Goal: Information Seeking & Learning: Learn about a topic

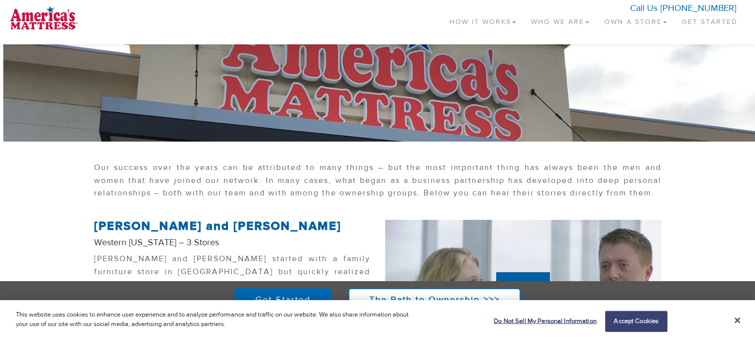
scroll to position [71, 0]
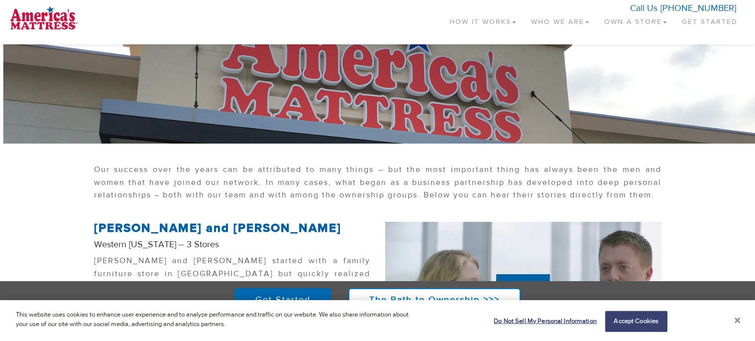
click at [737, 323] on button "Close" at bounding box center [738, 320] width 6 height 9
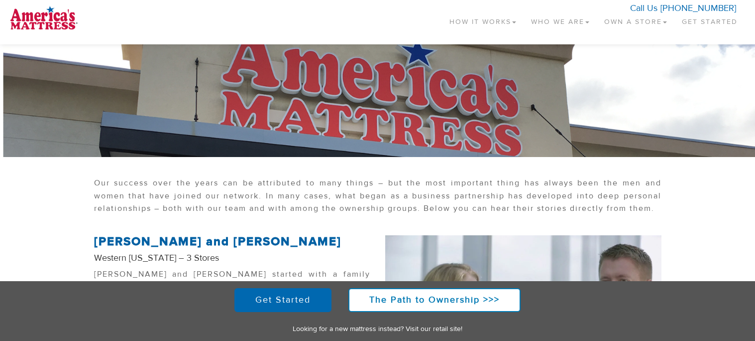
scroll to position [0, 0]
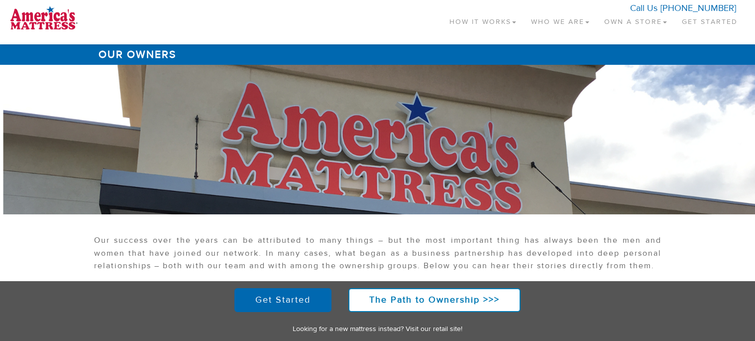
click at [552, 17] on link "Who We Are" at bounding box center [560, 19] width 73 height 29
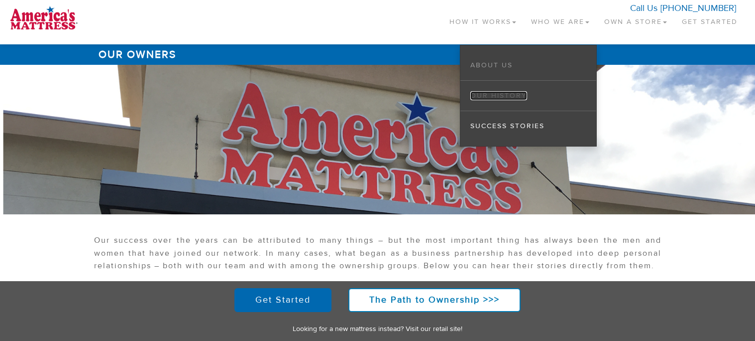
click at [502, 97] on link "Our History" at bounding box center [498, 95] width 57 height 9
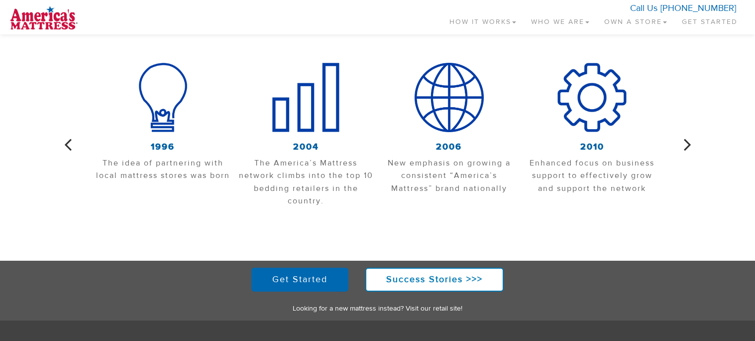
scroll to position [389, 0]
click at [686, 144] on icon "button" at bounding box center [687, 144] width 7 height 21
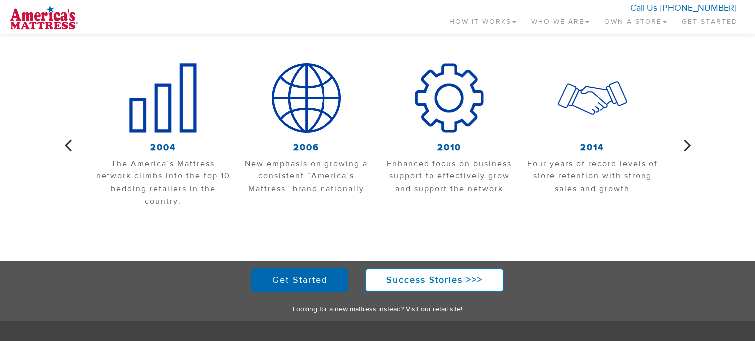
click at [686, 144] on icon "button" at bounding box center [687, 144] width 7 height 21
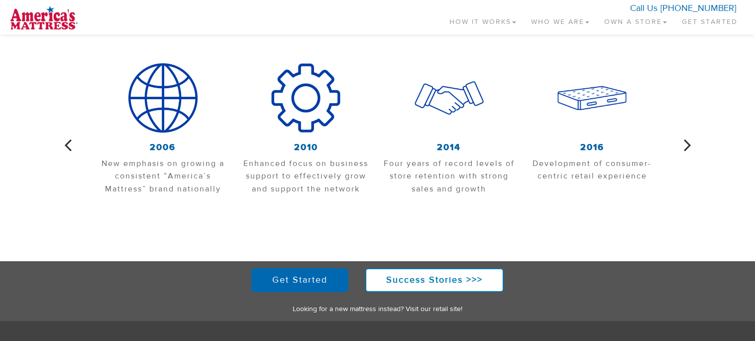
click at [686, 144] on icon "button" at bounding box center [687, 144] width 7 height 21
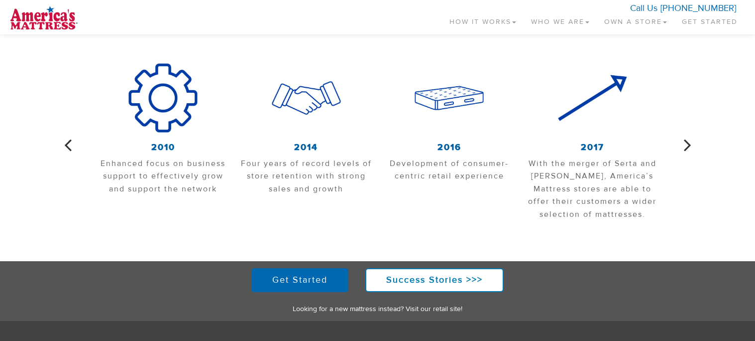
click at [686, 144] on icon "button" at bounding box center [687, 144] width 7 height 21
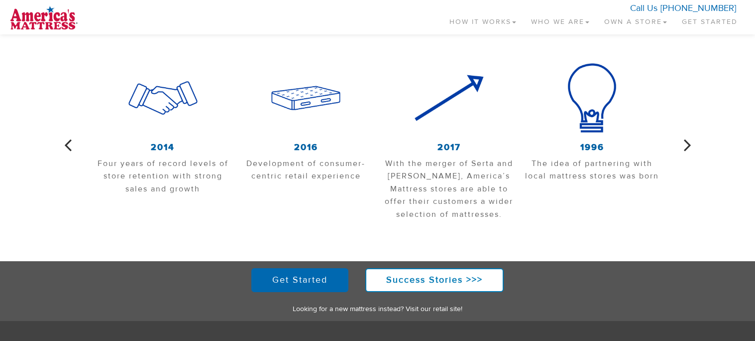
click at [686, 144] on icon "button" at bounding box center [687, 144] width 7 height 21
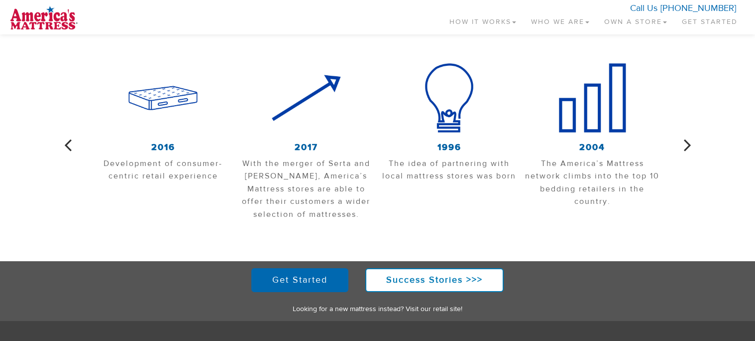
click at [60, 144] on section "2010 Enhanced focus on business support to effectively grow and support the net…" at bounding box center [377, 152] width 755 height 178
click at [66, 144] on icon "button" at bounding box center [67, 144] width 7 height 21
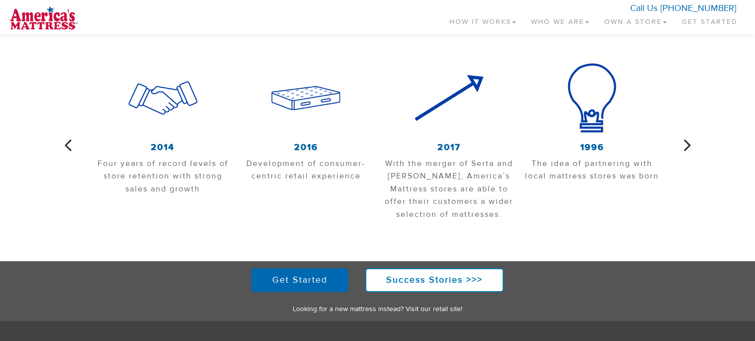
click at [688, 139] on icon "button" at bounding box center [687, 144] width 7 height 21
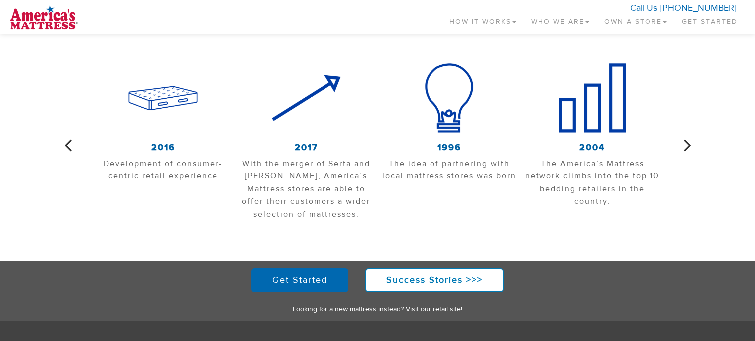
click at [688, 139] on icon "button" at bounding box center [687, 144] width 7 height 21
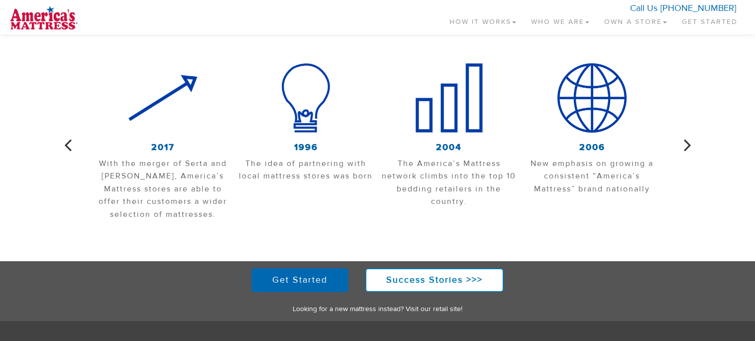
click at [688, 139] on icon "button" at bounding box center [687, 144] width 7 height 21
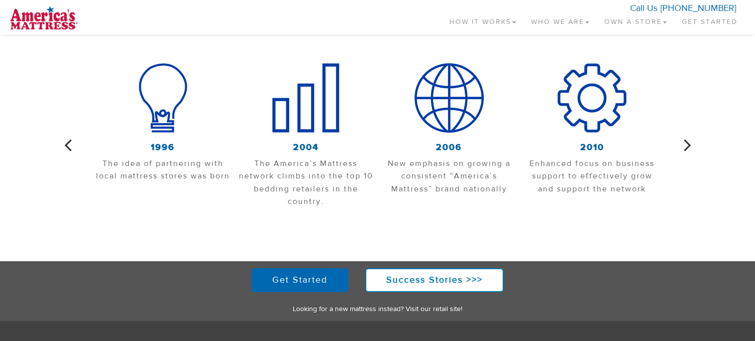
click at [688, 139] on icon "button" at bounding box center [687, 144] width 7 height 21
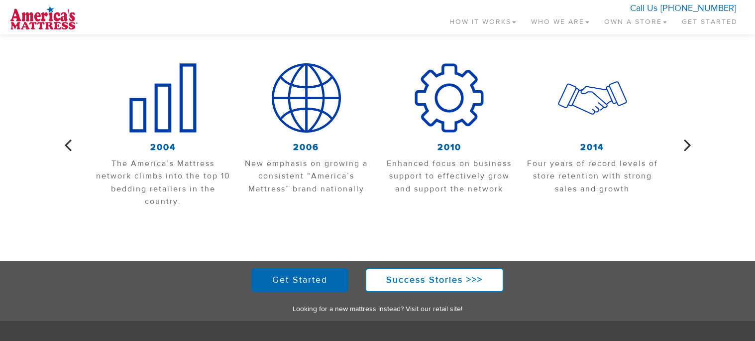
click at [70, 145] on icon "button" at bounding box center [67, 144] width 7 height 21
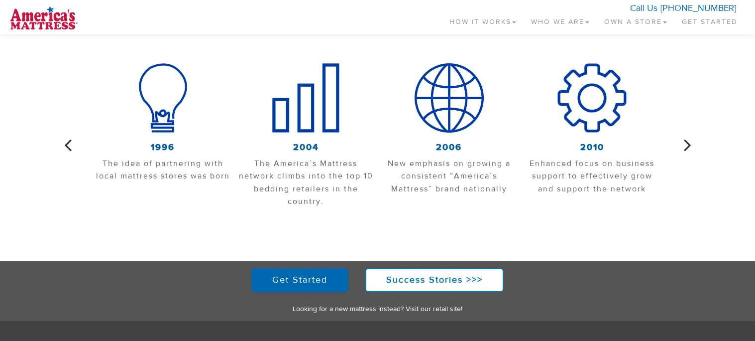
click at [66, 148] on icon "button" at bounding box center [67, 144] width 7 height 21
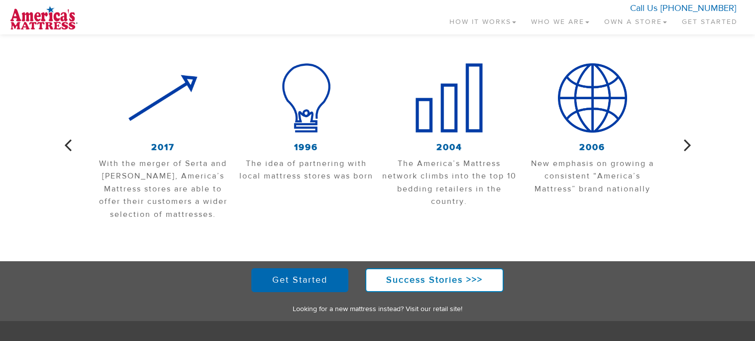
click at [686, 139] on icon "button" at bounding box center [687, 144] width 7 height 21
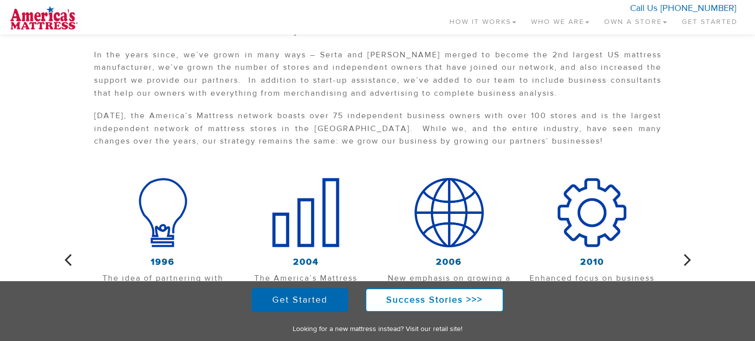
scroll to position [276, 0]
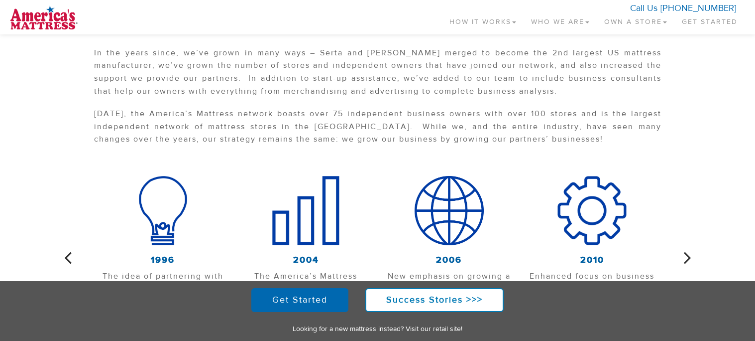
click at [501, 24] on link "How It Works" at bounding box center [483, 19] width 82 height 29
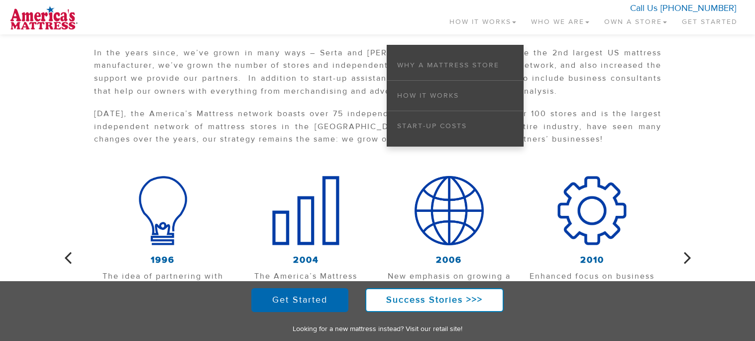
click at [539, 18] on link "Who We Are" at bounding box center [560, 19] width 73 height 29
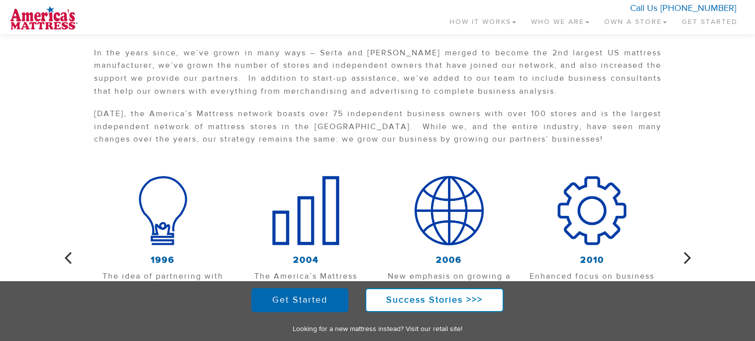
click at [539, 18] on link "Who We Are" at bounding box center [560, 19] width 73 height 29
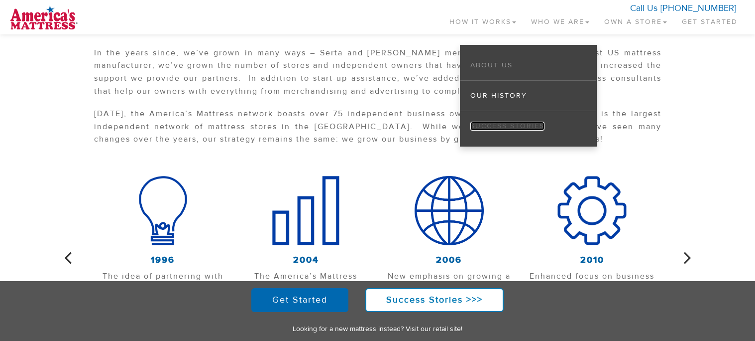
click at [498, 124] on link "Success Stories" at bounding box center [507, 125] width 74 height 9
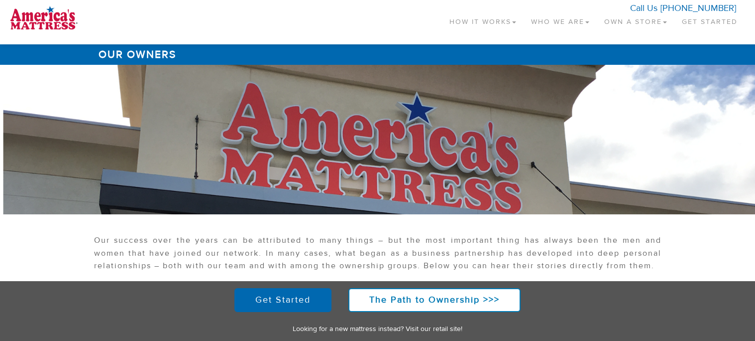
click at [573, 19] on link "Who We Are" at bounding box center [560, 19] width 73 height 29
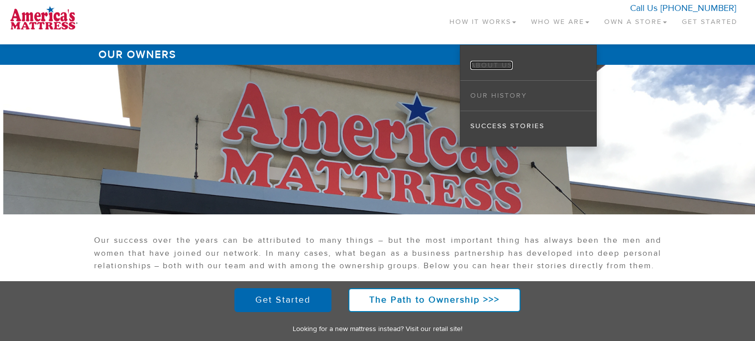
click at [497, 62] on link "About Us" at bounding box center [491, 65] width 42 height 9
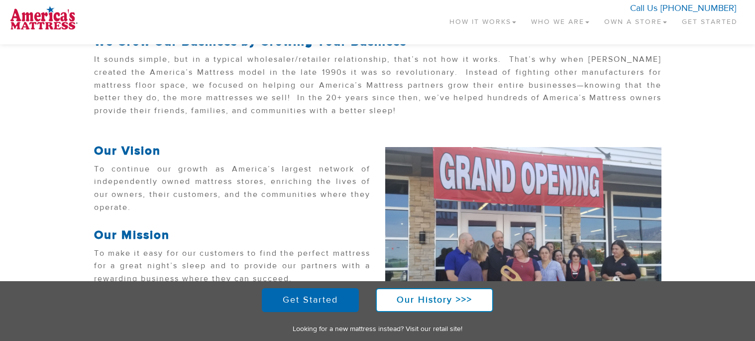
scroll to position [208, 0]
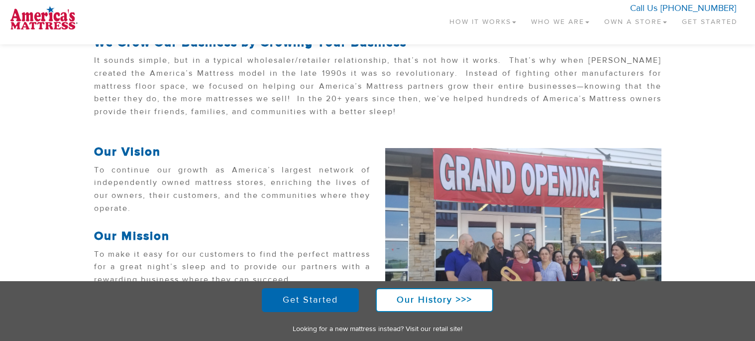
click at [646, 24] on link "Own a Store" at bounding box center [636, 19] width 78 height 29
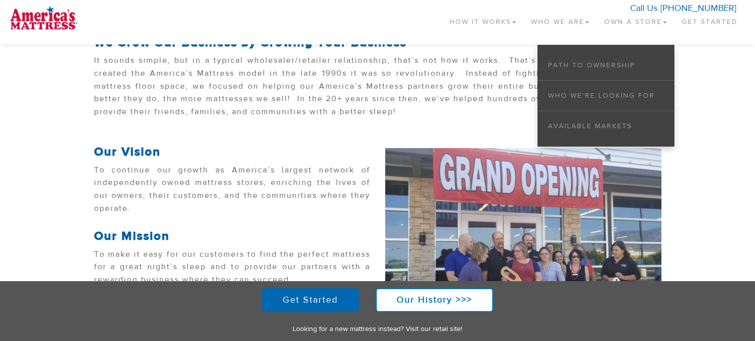
click at [477, 23] on link "How It Works" at bounding box center [483, 19] width 82 height 29
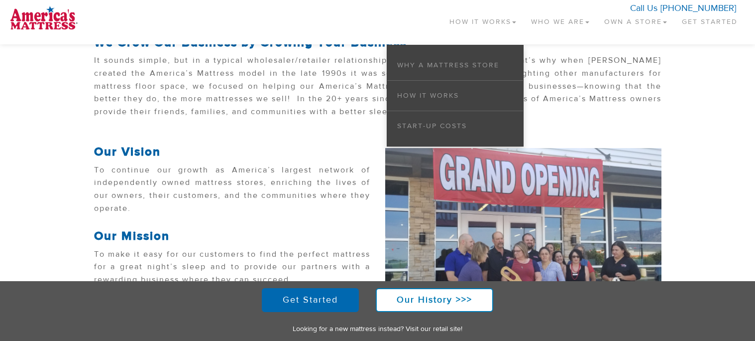
click at [462, 102] on li "How it Works" at bounding box center [455, 96] width 136 height 30
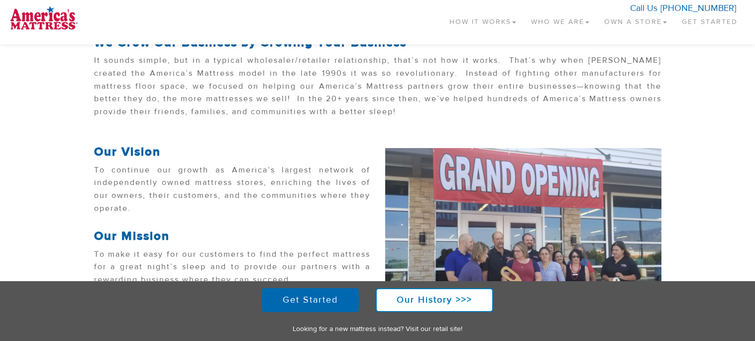
click at [467, 27] on link "How It Works" at bounding box center [483, 19] width 82 height 29
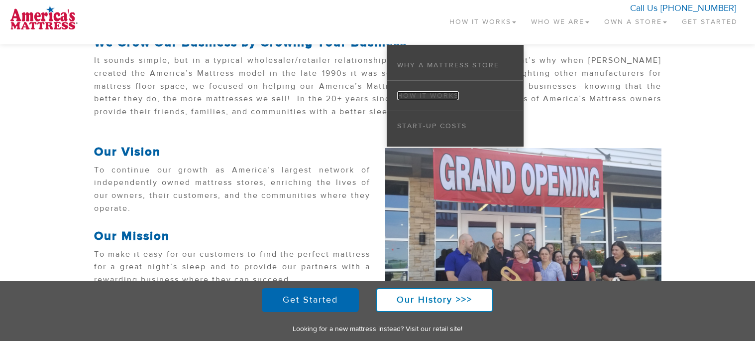
click at [416, 97] on link "How it Works" at bounding box center [428, 95] width 62 height 9
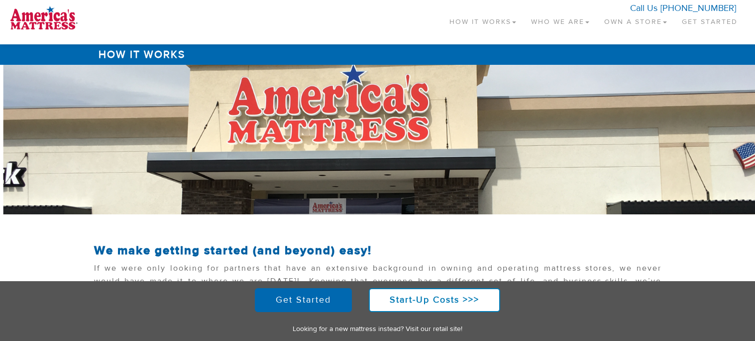
click at [453, 24] on link "How It Works" at bounding box center [483, 19] width 82 height 29
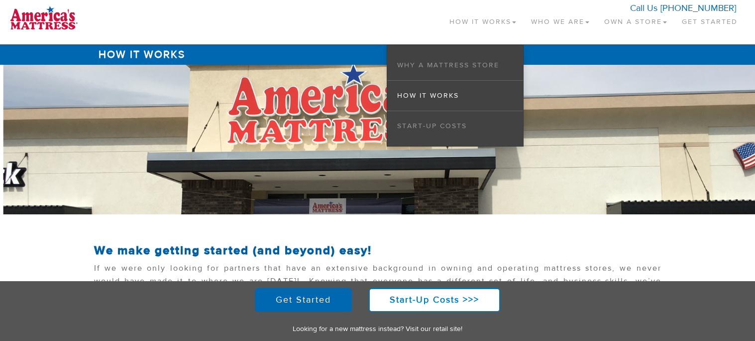
click at [562, 22] on link "Who We Are" at bounding box center [560, 19] width 73 height 29
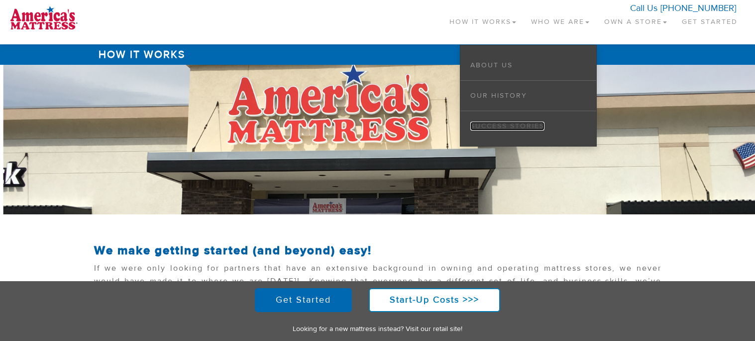
click at [498, 128] on link "Success Stories" at bounding box center [507, 125] width 74 height 9
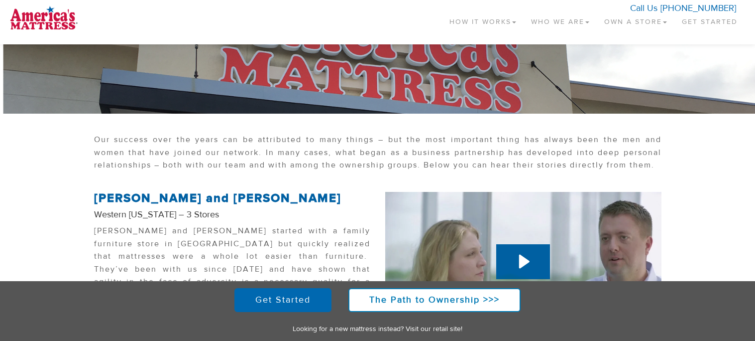
scroll to position [98, 0]
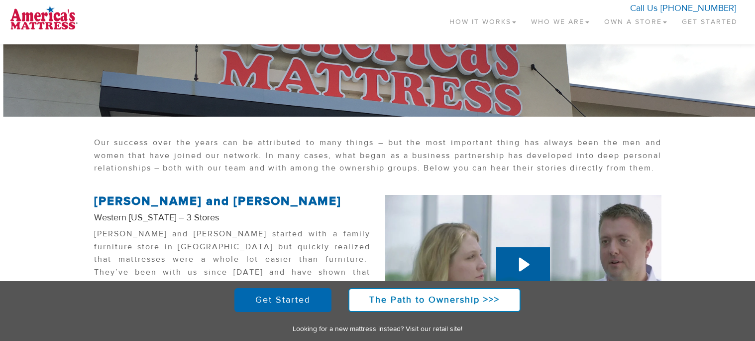
click at [546, 11] on link "Who We Are" at bounding box center [560, 19] width 73 height 29
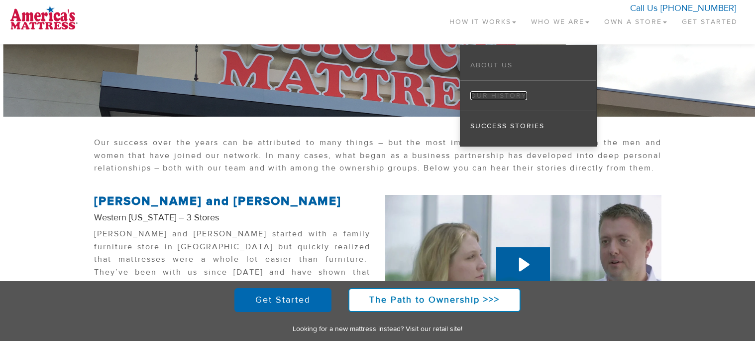
click at [520, 97] on link "Our History" at bounding box center [498, 95] width 57 height 9
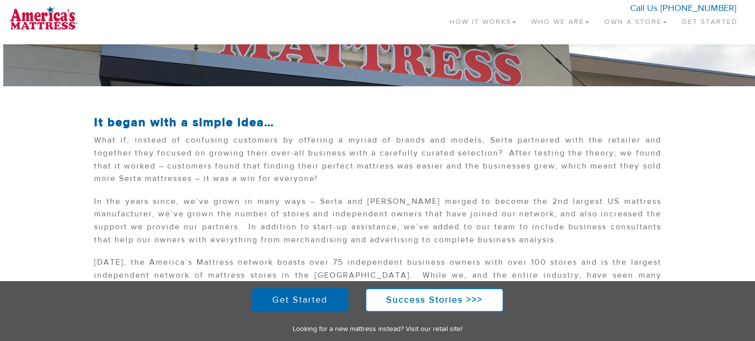
click at [721, 275] on section "It began with a simple idea… What if, instead of confusing customers by offerin…" at bounding box center [377, 205] width 755 height 198
click at [720, 273] on section "It began with a simple idea… What if, instead of confusing customers by offerin…" at bounding box center [377, 205] width 755 height 198
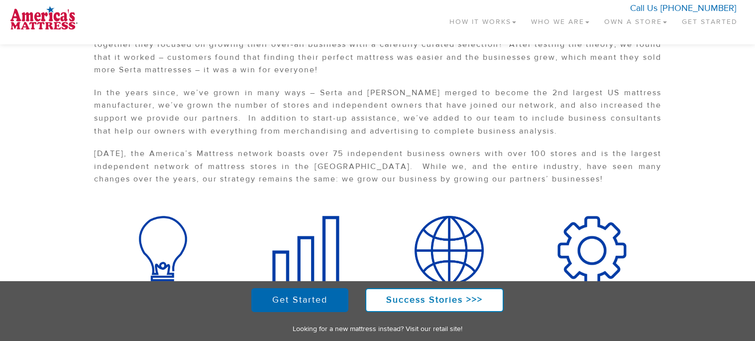
scroll to position [252, 0]
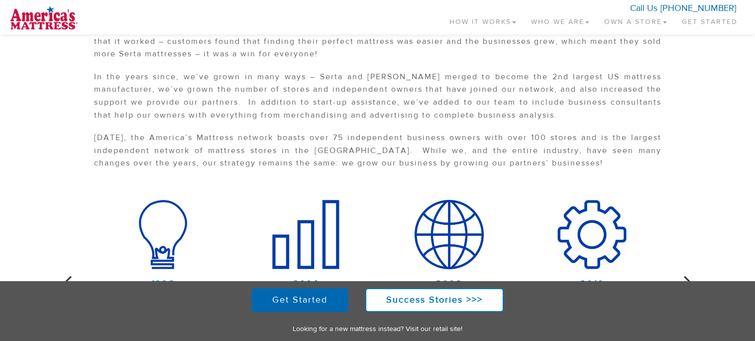
click at [470, 104] on p "In the years since, we’ve grown in many ways – Serta and Simmons merged to beco…" at bounding box center [378, 99] width 568 height 56
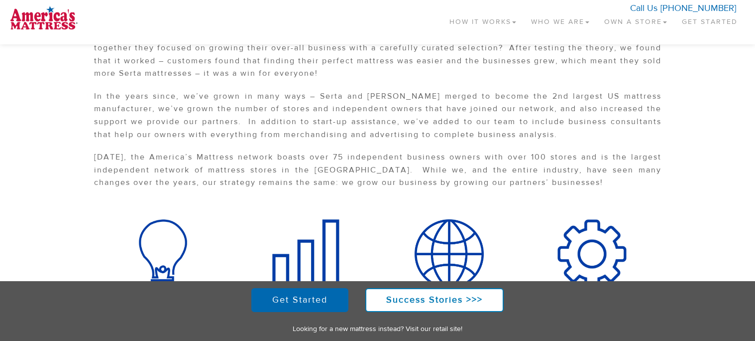
scroll to position [244, 0]
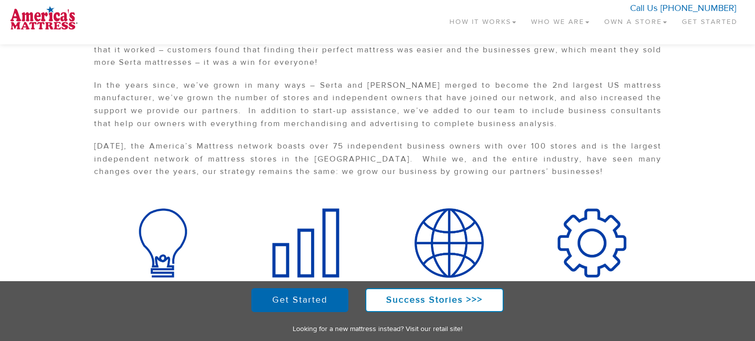
click at [721, 216] on section "2010 Enhanced focus on business support to effectively grow and support the net…" at bounding box center [377, 297] width 755 height 178
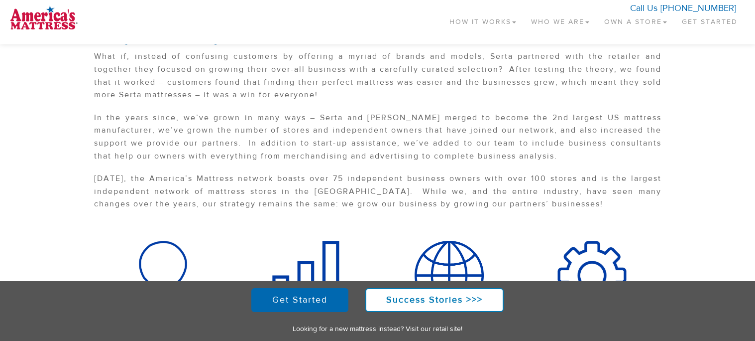
scroll to position [213, 0]
